Goal: Find contact information: Find contact information

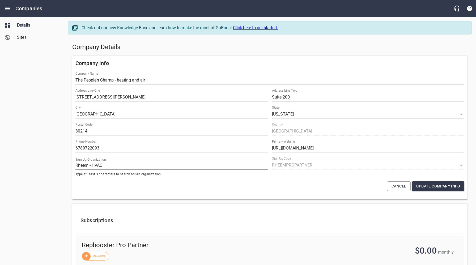
select select "[US_STATE]"
select select "62"
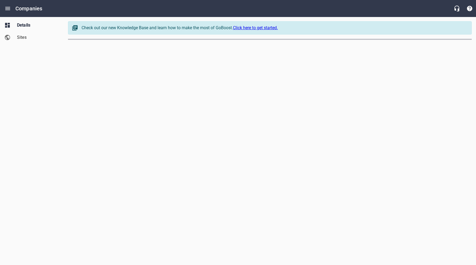
select select "[US_STATE]"
select select "62"
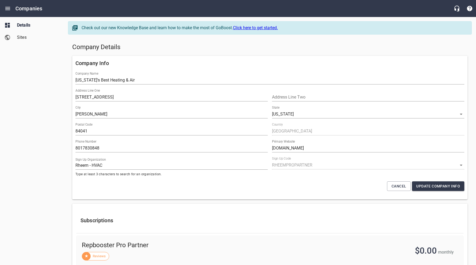
click at [158, 53] on div "Company Details" at bounding box center [269, 47] width 399 height 13
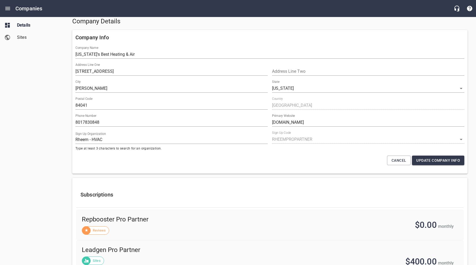
scroll to position [28, 0]
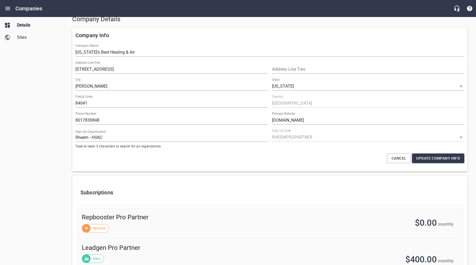
click at [39, 87] on div "Details Sites" at bounding box center [32, 132] width 64 height 265
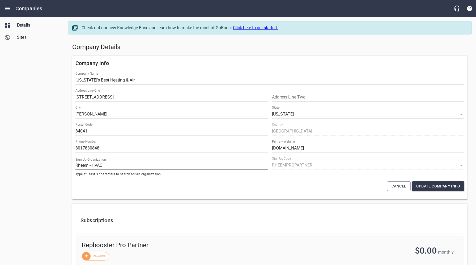
drag, startPoint x: 15, startPoint y: 102, endPoint x: 23, endPoint y: 102, distance: 8.2
click at [15, 102] on div "Details Sites" at bounding box center [32, 132] width 64 height 265
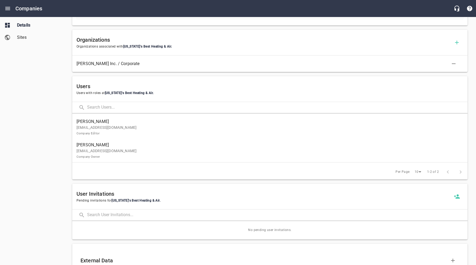
scroll to position [359, 0]
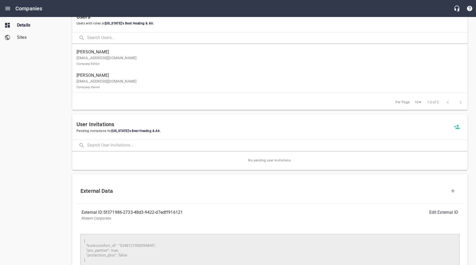
drag, startPoint x: 51, startPoint y: 209, endPoint x: 131, endPoint y: 222, distance: 81.0
click at [51, 209] on div "Details Sites" at bounding box center [32, 132] width 64 height 265
drag, startPoint x: 184, startPoint y: 213, endPoint x: 105, endPoint y: 213, distance: 79.4
click at [105, 213] on div "External ID: 5f371986-2733-48d3-9422-d7edff916121" at bounding box center [176, 212] width 188 height 6
copy div "5f371986-2733-48d3-9422-d7edff916121"
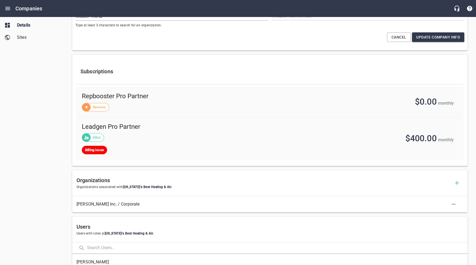
scroll to position [252, 0]
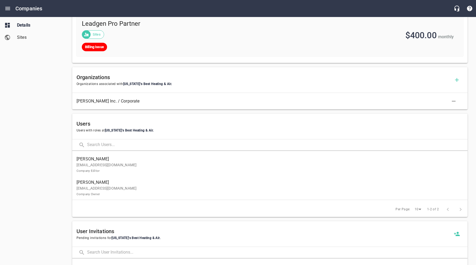
click at [113, 192] on p "utahsbestheatingandair@gmail.com Company Owner" at bounding box center [267, 191] width 382 height 11
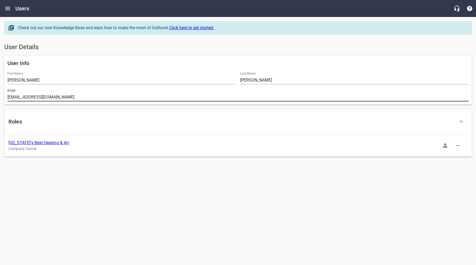
drag, startPoint x: 81, startPoint y: 96, endPoint x: 6, endPoint y: 101, distance: 74.8
click at [6, 98] on div "Email utahsbestheatingandair@gmail.com" at bounding box center [237, 95] width 465 height 17
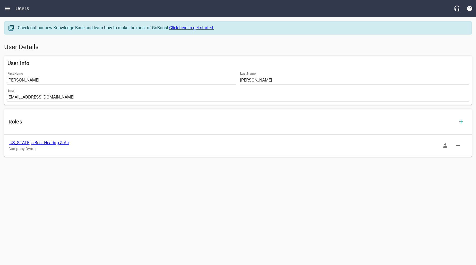
click at [47, 142] on link "Utah's Best Heating & Air" at bounding box center [38, 142] width 61 height 5
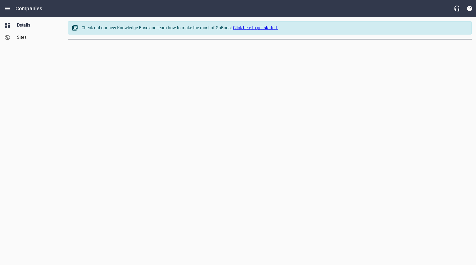
select select "[US_STATE]"
select select "62"
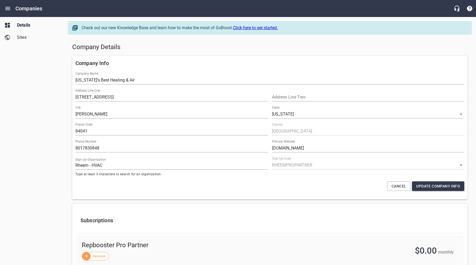
click at [164, 54] on div "Company Info Company Name Utah's Best Heating & Air Address Line One 175 Green …" at bounding box center [269, 128] width 399 height 148
click at [155, 52] on div "Company Details" at bounding box center [269, 47] width 399 height 13
click at [184, 49] on h5 "Company Details" at bounding box center [269, 47] width 395 height 8
click at [226, 47] on h5 "Company Details" at bounding box center [269, 47] width 395 height 8
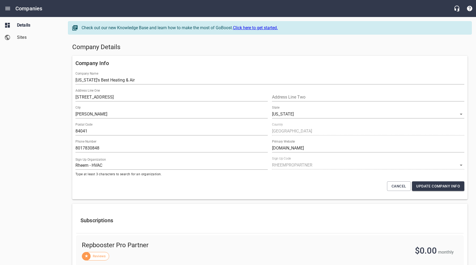
click at [183, 49] on h5 "Company Details" at bounding box center [269, 47] width 395 height 8
click at [223, 52] on div "Company Details" at bounding box center [269, 47] width 399 height 13
click at [204, 54] on div "Company Info Company Name Utah's Best Heating & Air Address Line One 175 Green …" at bounding box center [269, 128] width 399 height 148
click at [209, 50] on h5 "Company Details" at bounding box center [269, 47] width 395 height 8
click at [248, 41] on div "Company Details" at bounding box center [269, 47] width 399 height 13
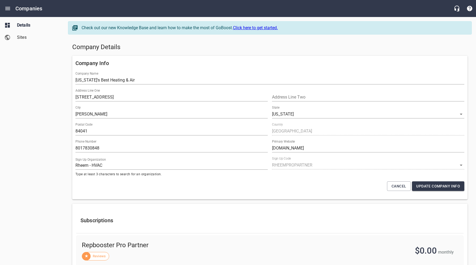
click at [231, 43] on h5 "Company Details" at bounding box center [269, 47] width 395 height 8
